Goal: Task Accomplishment & Management: Use online tool/utility

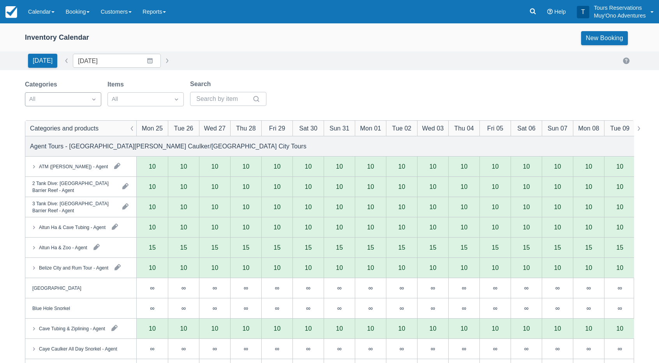
click at [93, 104] on div at bounding box center [94, 99] width 14 height 11
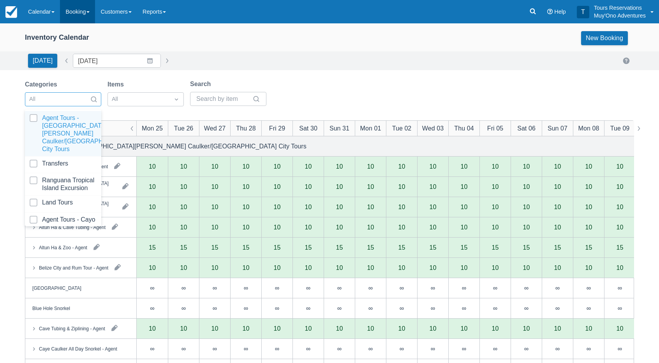
click at [78, 12] on link "Booking" at bounding box center [77, 11] width 35 height 23
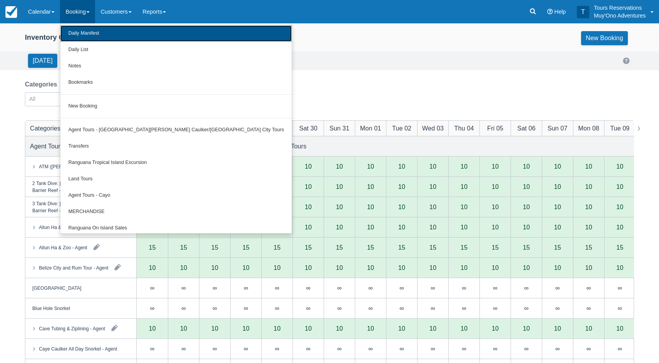
click at [102, 31] on link "Daily Manifest" at bounding box center [175, 33] width 231 height 16
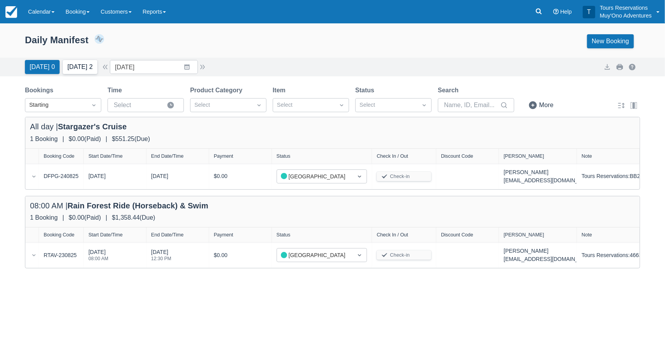
click at [85, 69] on button "[DATE] 2" at bounding box center [80, 67] width 35 height 14
type input "[DATE]"
